Goal: Task Accomplishment & Management: Use online tool/utility

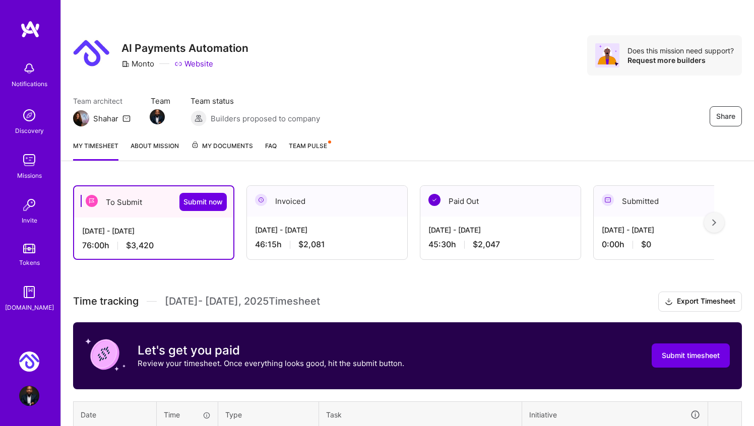
click at [718, 221] on div at bounding box center [714, 223] width 20 height 20
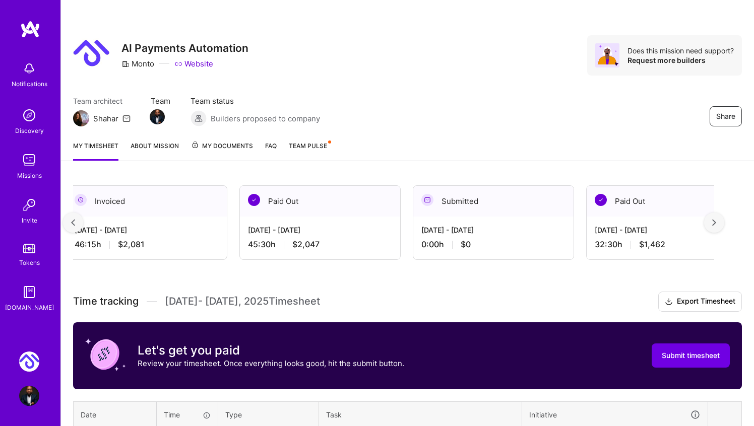
scroll to position [0, 181]
click at [714, 224] on img at bounding box center [714, 222] width 4 height 7
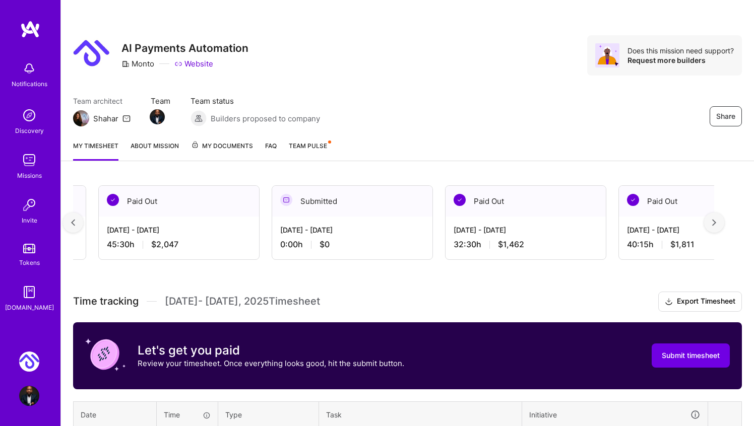
scroll to position [0, 363]
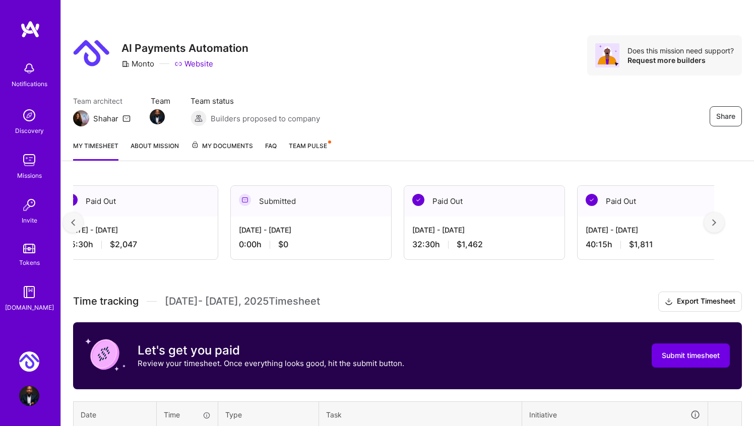
click at [712, 221] on img at bounding box center [714, 222] width 4 height 7
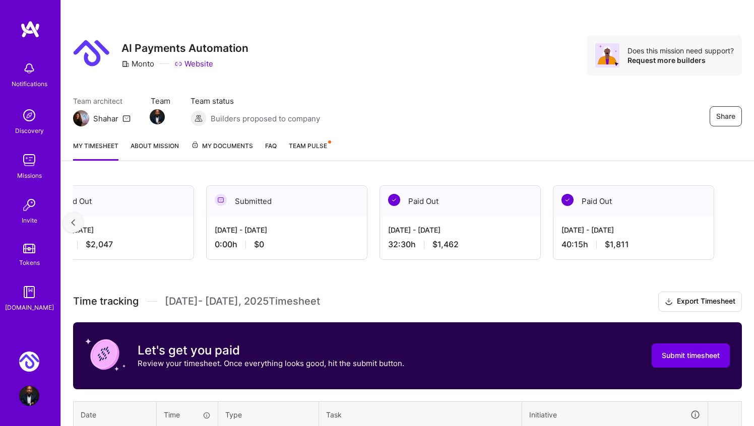
click at [73, 220] on img at bounding box center [73, 222] width 4 height 7
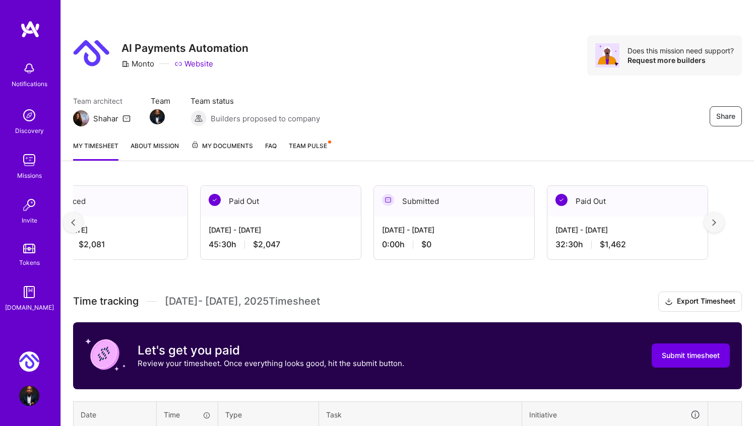
scroll to position [0, 181]
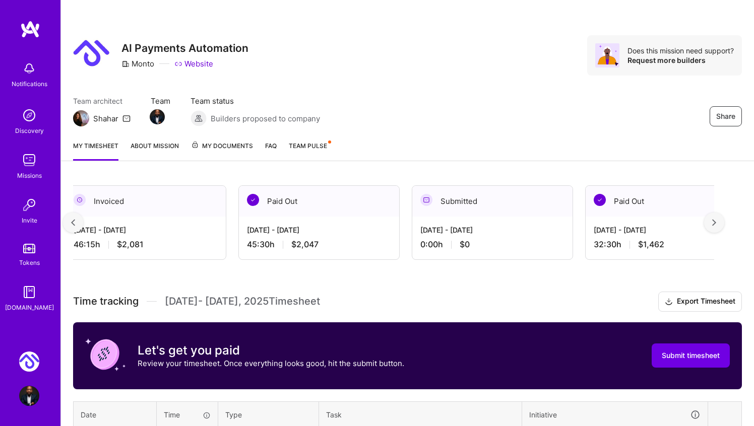
click at [73, 220] on img at bounding box center [73, 222] width 4 height 7
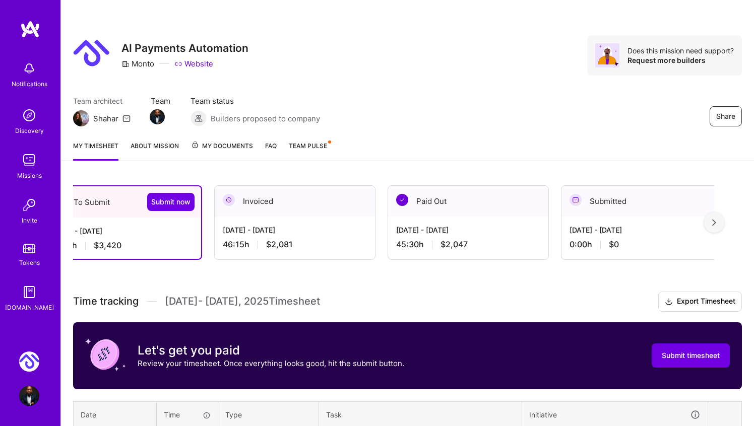
scroll to position [0, 0]
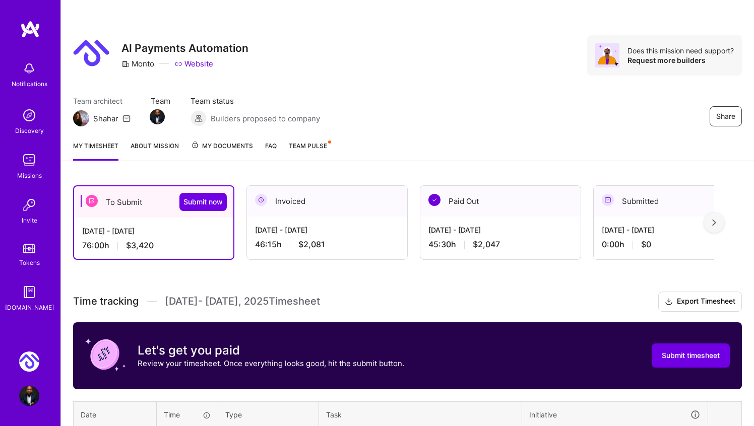
click at [720, 220] on div at bounding box center [714, 223] width 20 height 20
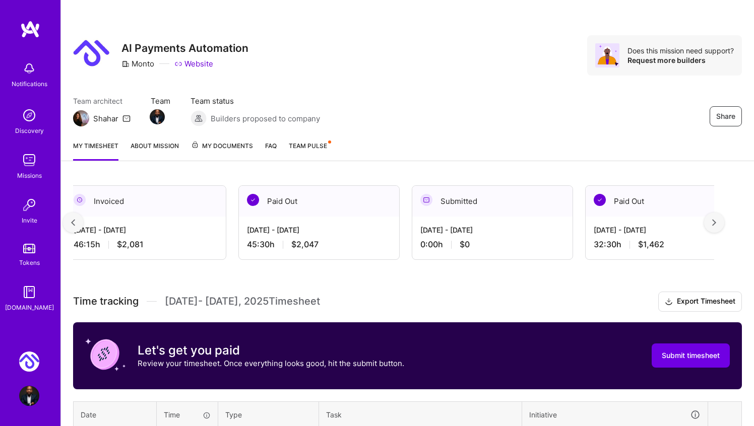
click at [720, 220] on div at bounding box center [714, 223] width 20 height 20
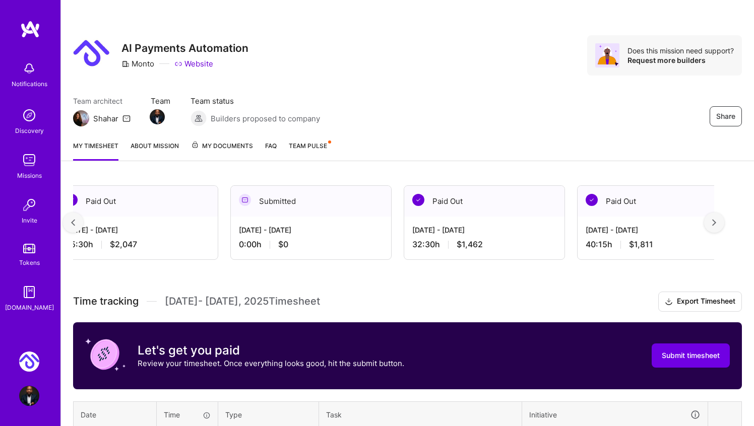
click at [720, 220] on div at bounding box center [714, 223] width 20 height 20
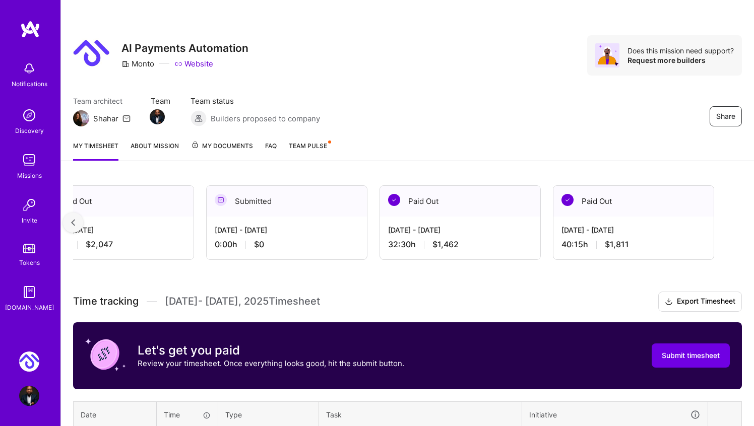
click at [76, 220] on div at bounding box center [73, 223] width 20 height 20
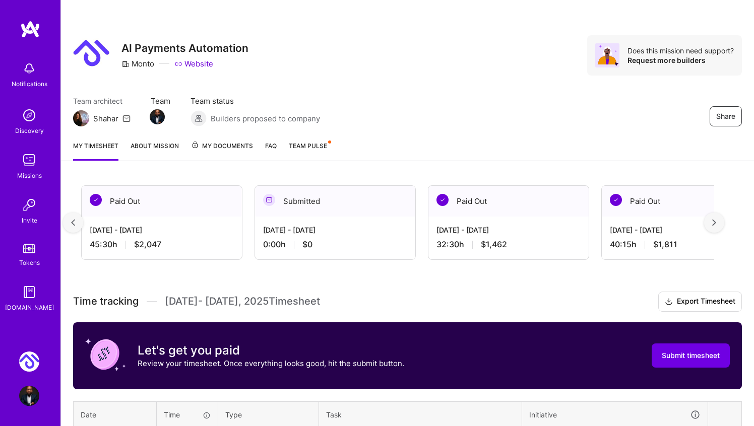
scroll to position [0, 341]
click at [714, 221] on img at bounding box center [714, 222] width 4 height 7
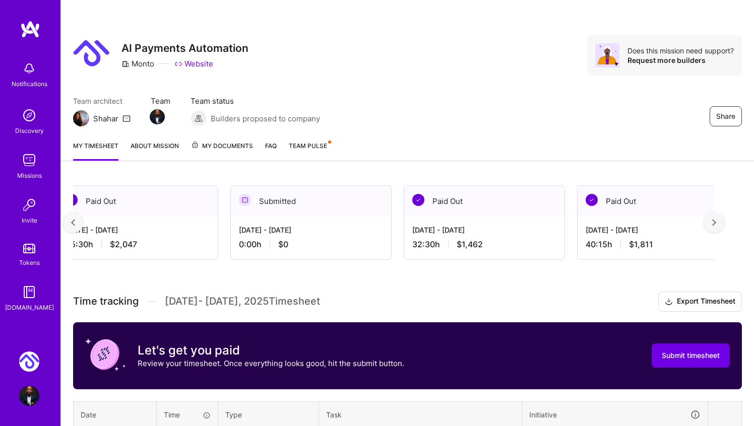
click at [717, 222] on div at bounding box center [714, 223] width 20 height 20
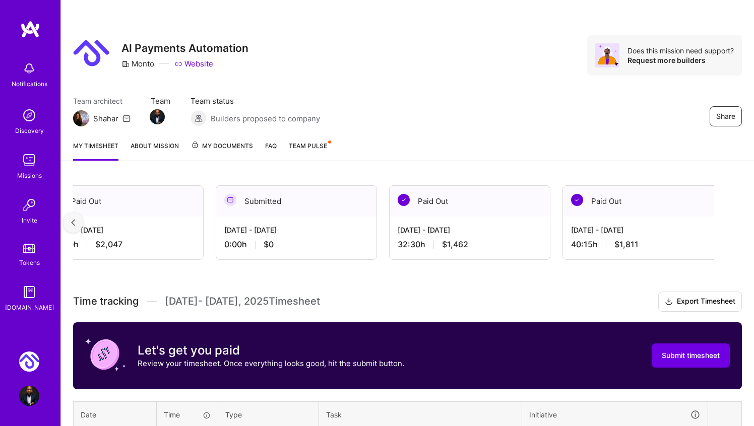
scroll to position [0, 387]
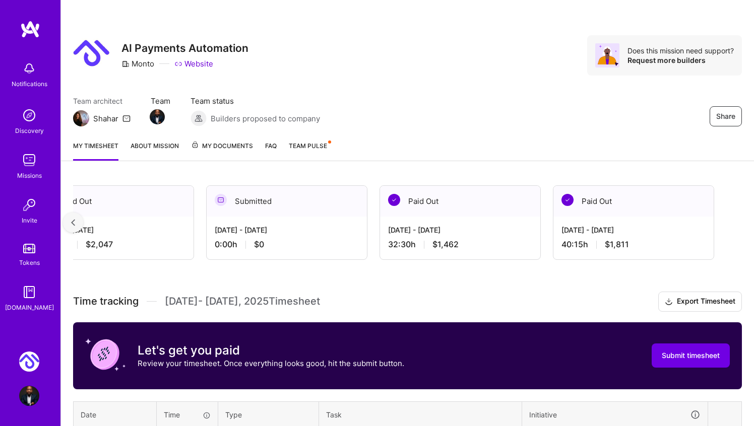
click at [70, 221] on div at bounding box center [73, 223] width 20 height 20
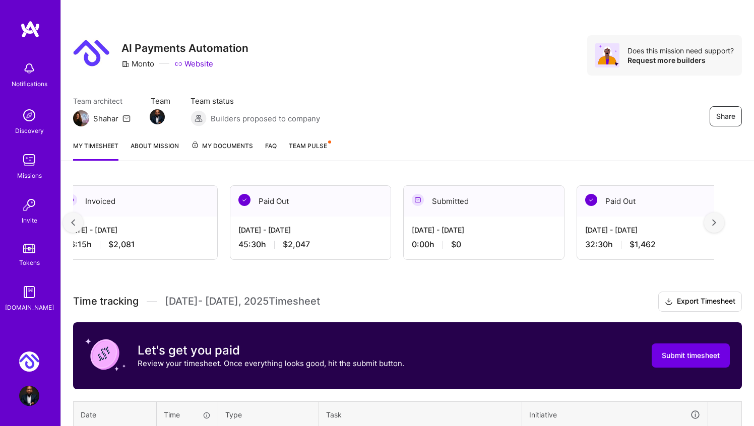
scroll to position [0, 181]
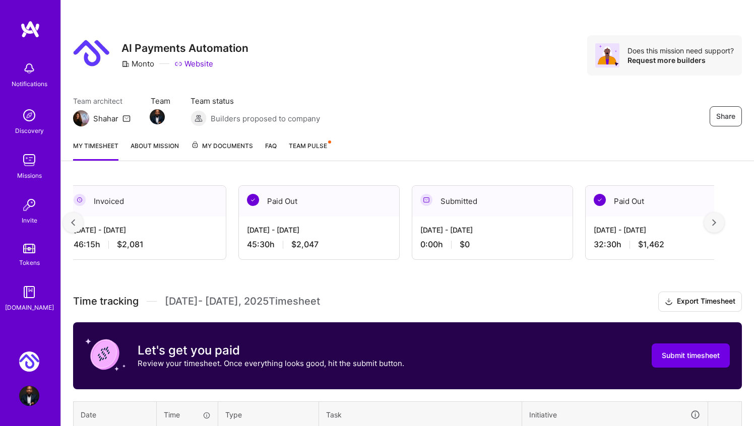
click at [72, 219] on div at bounding box center [73, 223] width 20 height 20
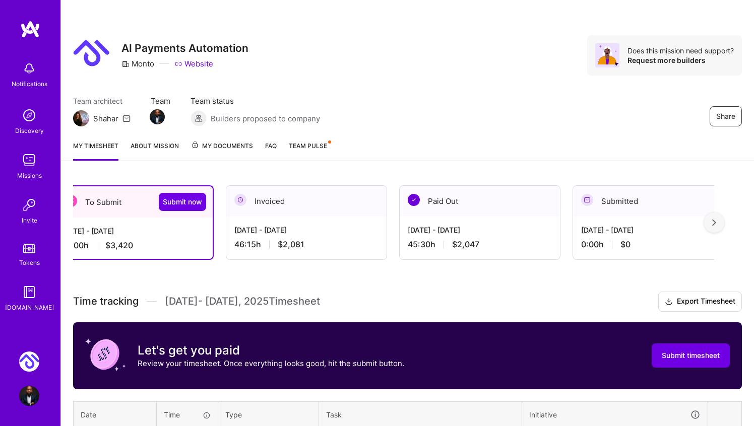
scroll to position [0, 0]
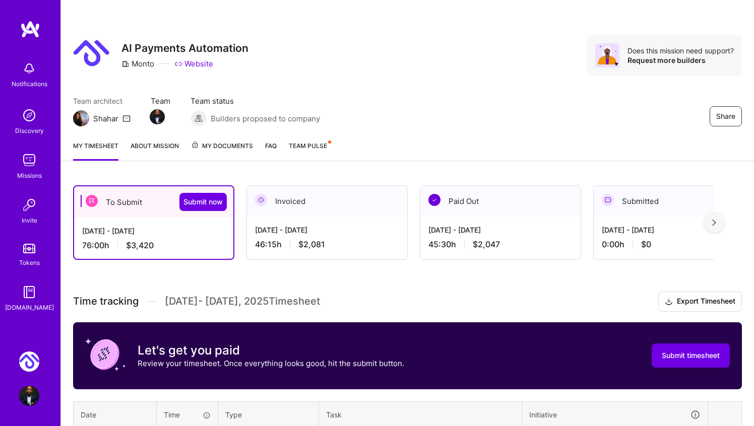
click at [721, 222] on div at bounding box center [714, 223] width 20 height 20
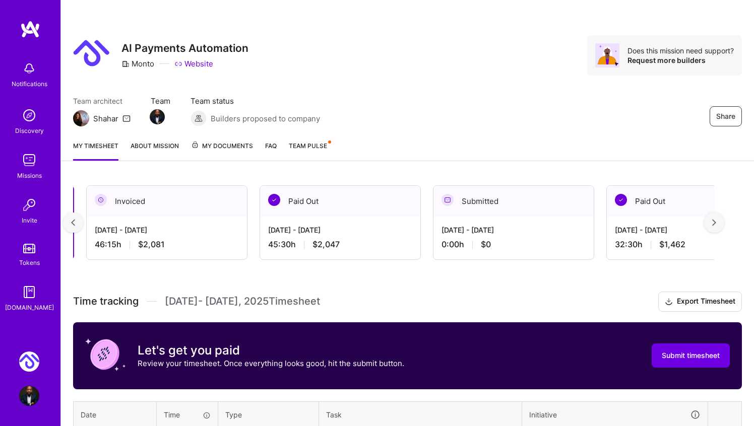
scroll to position [0, 181]
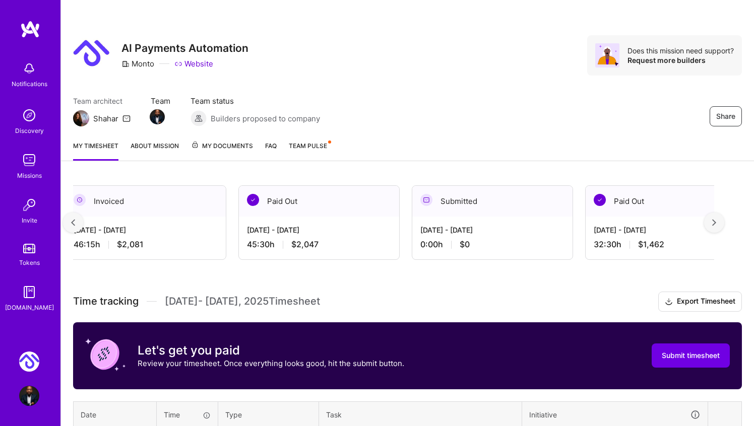
click at [721, 222] on div at bounding box center [714, 223] width 20 height 20
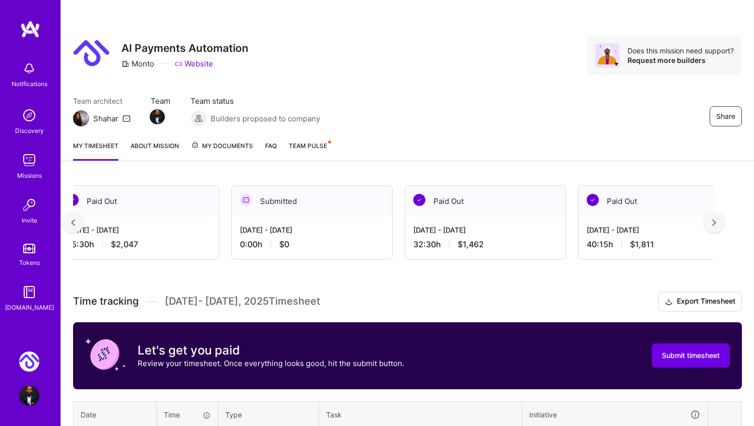
scroll to position [0, 363]
click at [719, 224] on div at bounding box center [714, 223] width 20 height 20
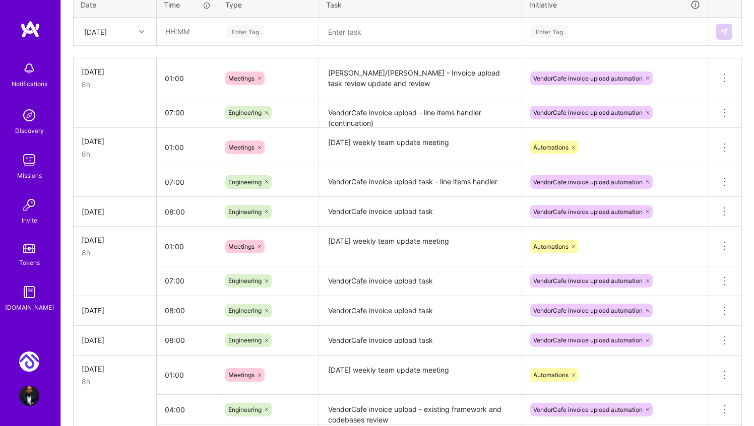
scroll to position [0, 0]
